Goal: Navigation & Orientation: Find specific page/section

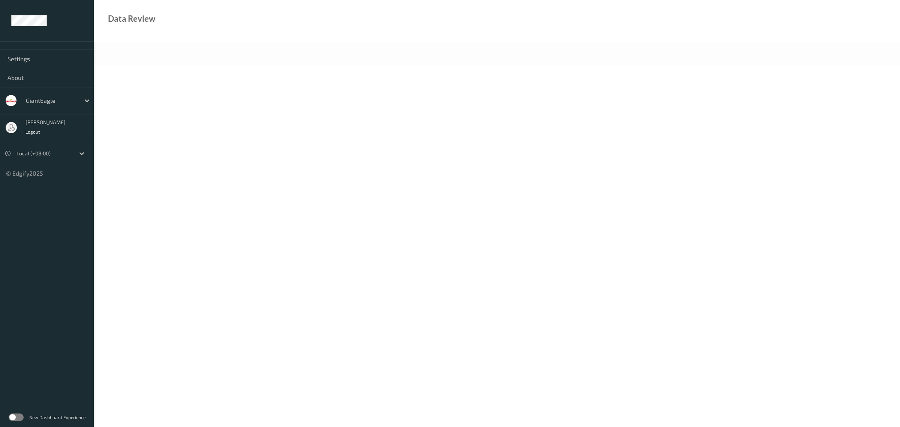
click at [10, 421] on div "New Dashboard Experience" at bounding box center [47, 417] width 94 height 20
click at [14, 418] on label at bounding box center [16, 417] width 15 height 8
